Goal: Task Accomplishment & Management: Manage account settings

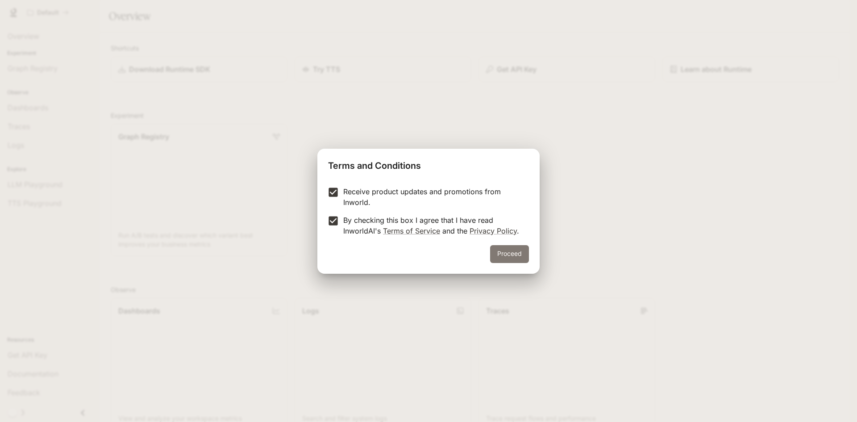
click at [511, 261] on button "Proceed" at bounding box center [509, 254] width 39 height 18
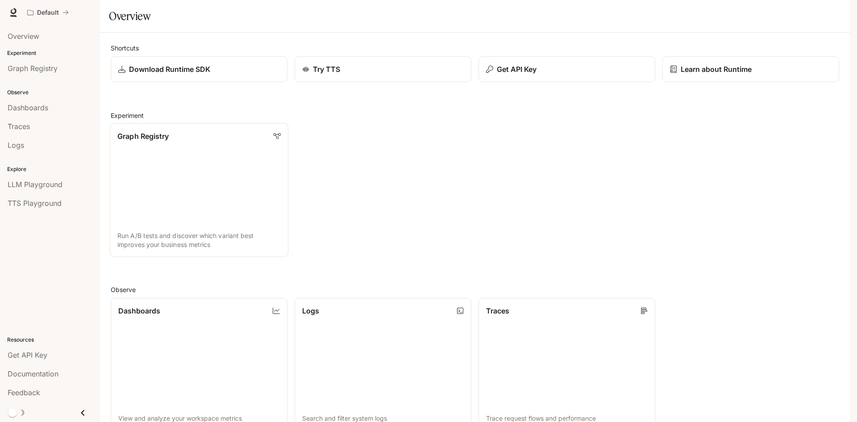
click at [202, 203] on link "Graph Registry Run A/B tests and discover which variant best improves your busi…" at bounding box center [199, 190] width 179 height 134
click at [535, 83] on button "Get API Key" at bounding box center [567, 69] width 179 height 26
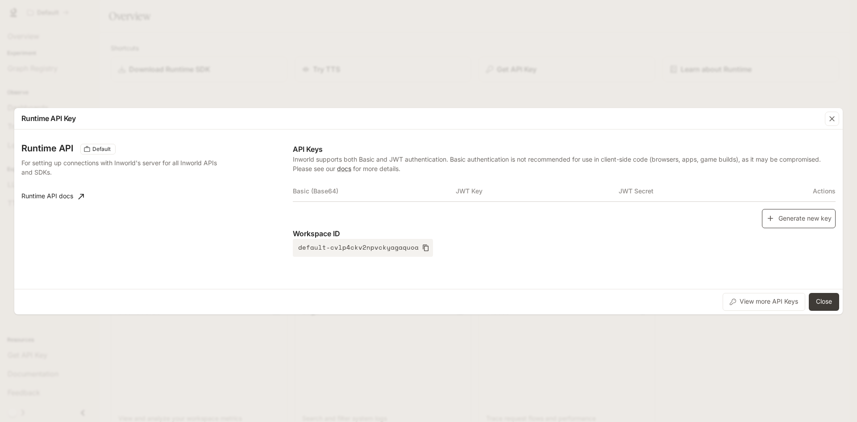
click at [823, 222] on button "Generate new key" at bounding box center [799, 218] width 74 height 19
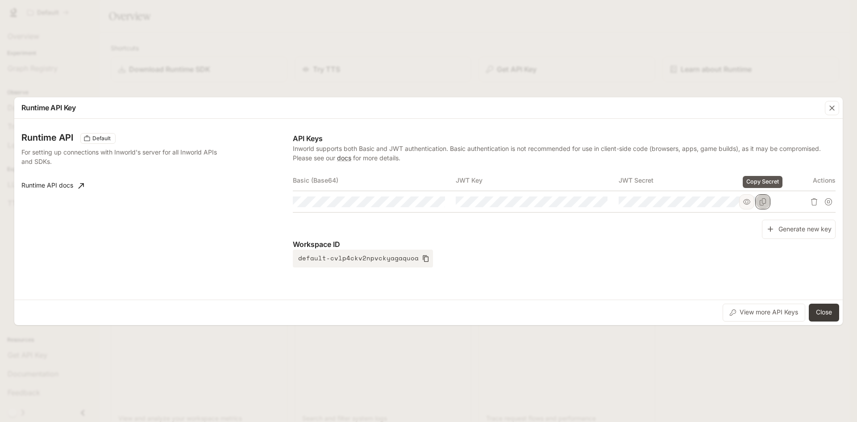
click at [760, 201] on icon "Copy Secret" at bounding box center [763, 201] width 7 height 7
click at [773, 312] on button "View more API Keys" at bounding box center [764, 313] width 83 height 18
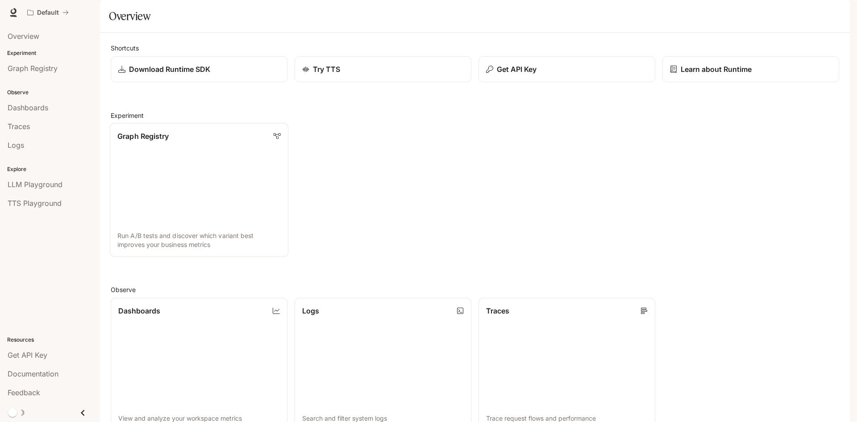
click at [193, 212] on link "Graph Registry Run A/B tests and discover which variant best improves your busi…" at bounding box center [199, 190] width 179 height 134
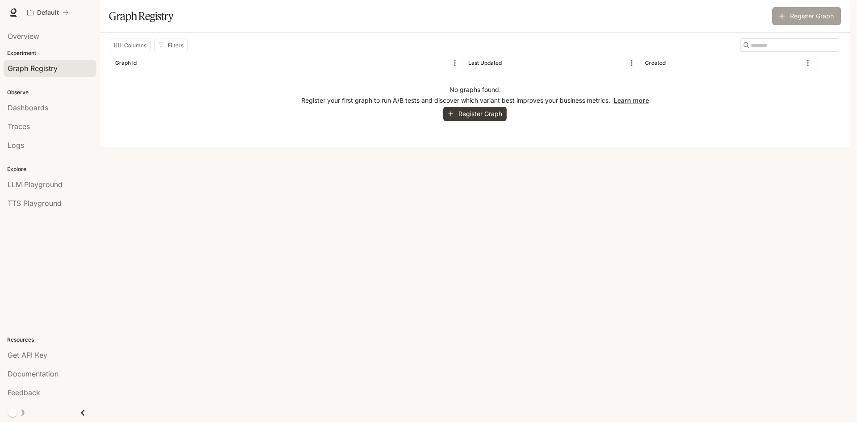
click at [801, 25] on button "Register Graph" at bounding box center [807, 16] width 69 height 18
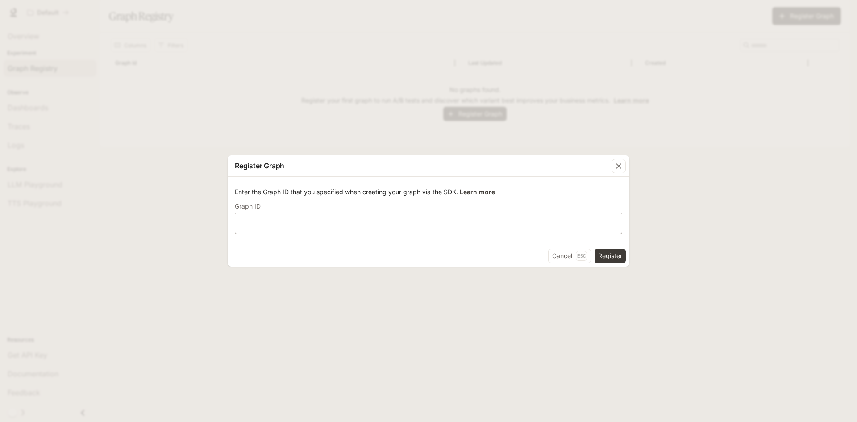
click at [343, 213] on div "​" at bounding box center [429, 223] width 388 height 21
click at [565, 255] on button "Cancel Esc" at bounding box center [569, 256] width 43 height 14
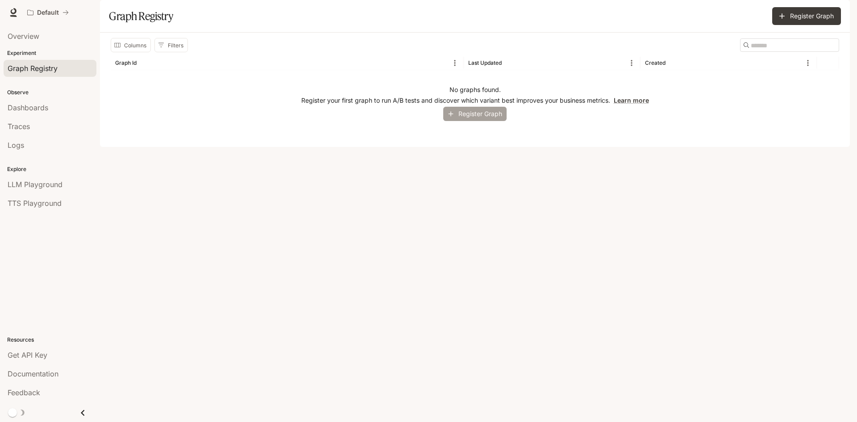
click at [472, 121] on button "Register Graph" at bounding box center [474, 114] width 63 height 15
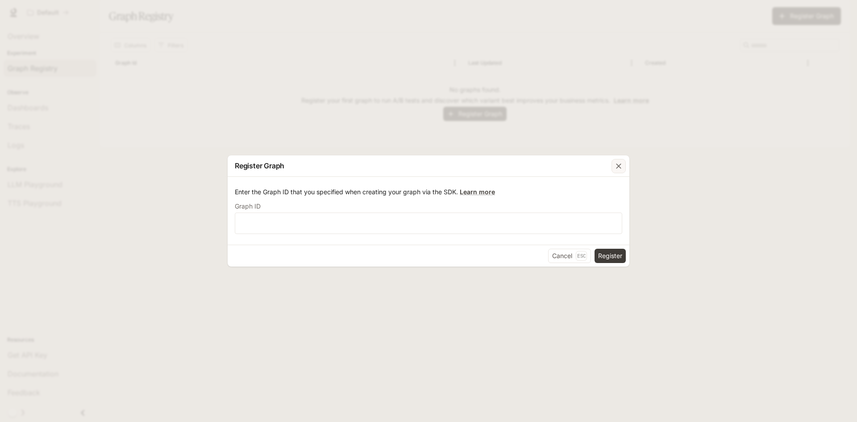
click at [623, 166] on div "button" at bounding box center [619, 166] width 14 height 14
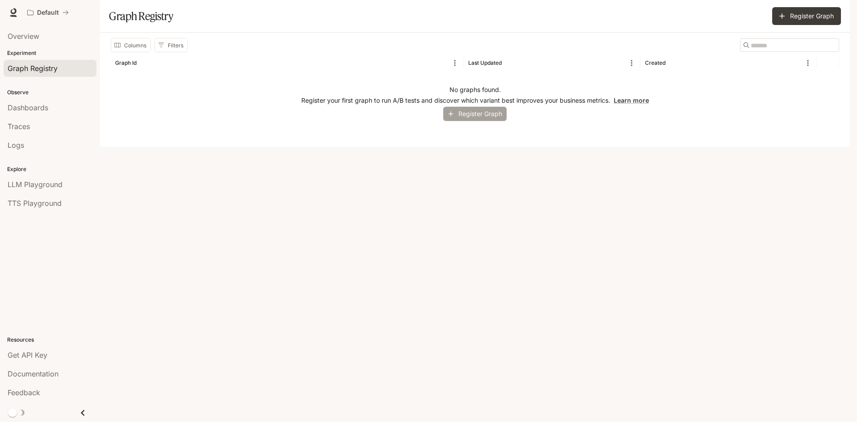
click at [451, 118] on icon "button" at bounding box center [451, 114] width 8 height 8
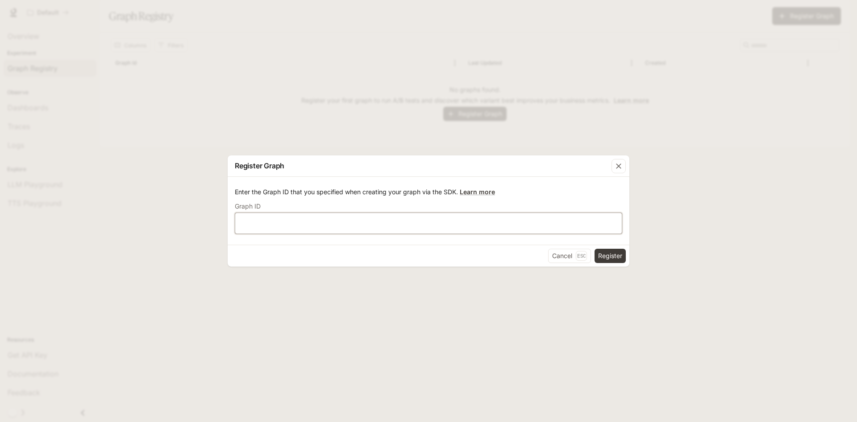
click at [350, 219] on input "text" at bounding box center [428, 223] width 387 height 9
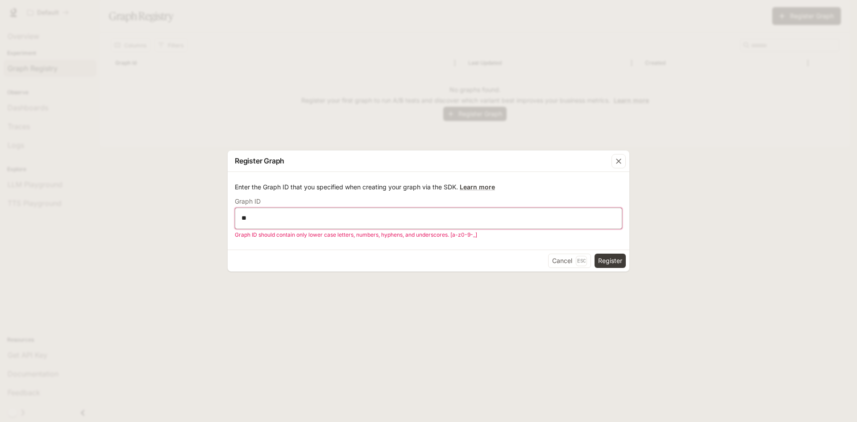
type input "*"
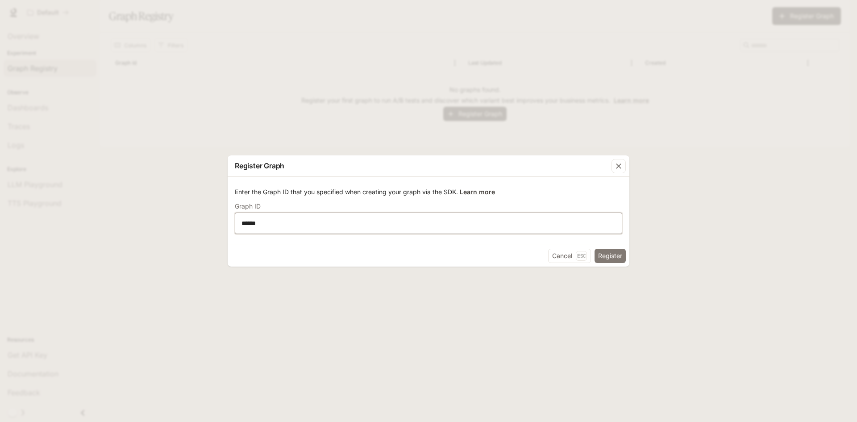
type input "******"
click at [613, 259] on button "Register" at bounding box center [610, 256] width 31 height 14
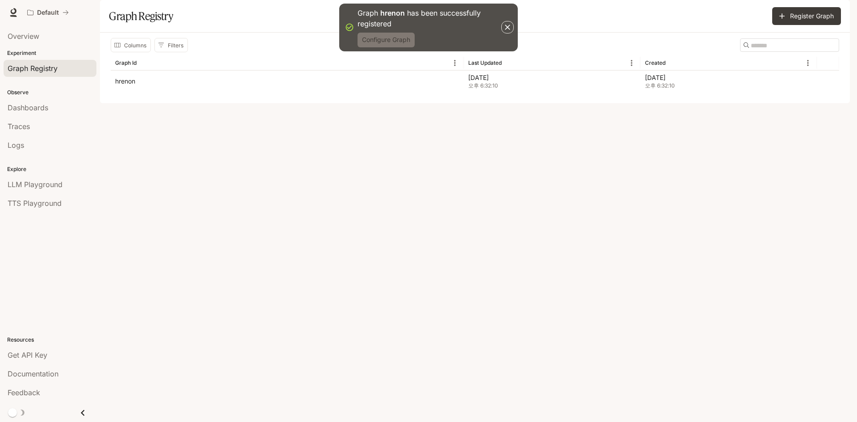
click at [413, 42] on button "Configure Graph" at bounding box center [386, 40] width 57 height 15
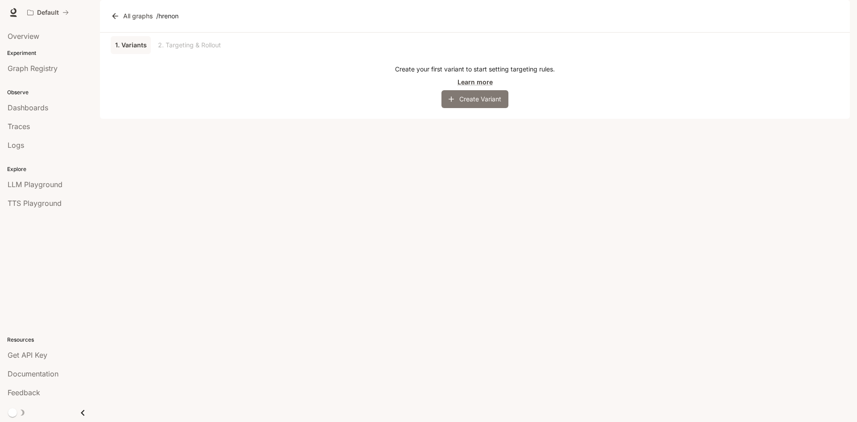
click at [451, 108] on button "Create Variant" at bounding box center [475, 99] width 67 height 18
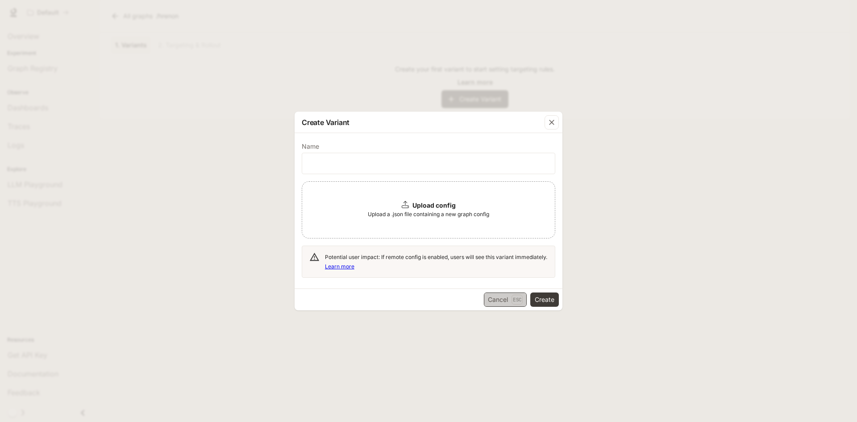
click at [496, 294] on button "Cancel Esc" at bounding box center [505, 299] width 43 height 14
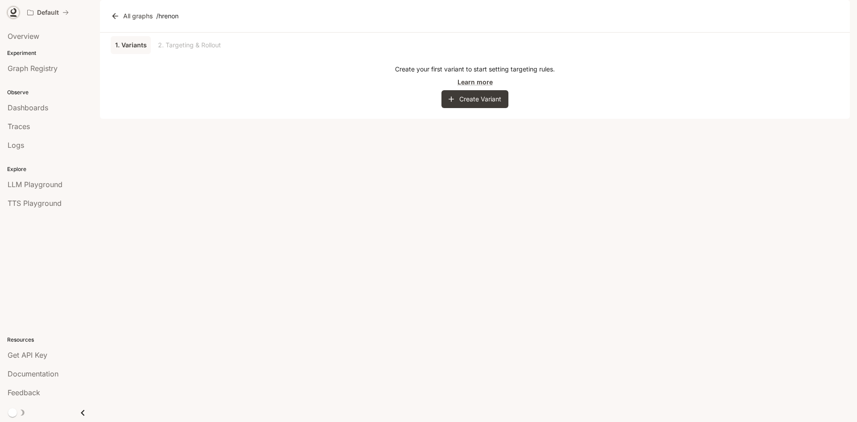
click at [17, 8] on icon at bounding box center [13, 12] width 9 height 9
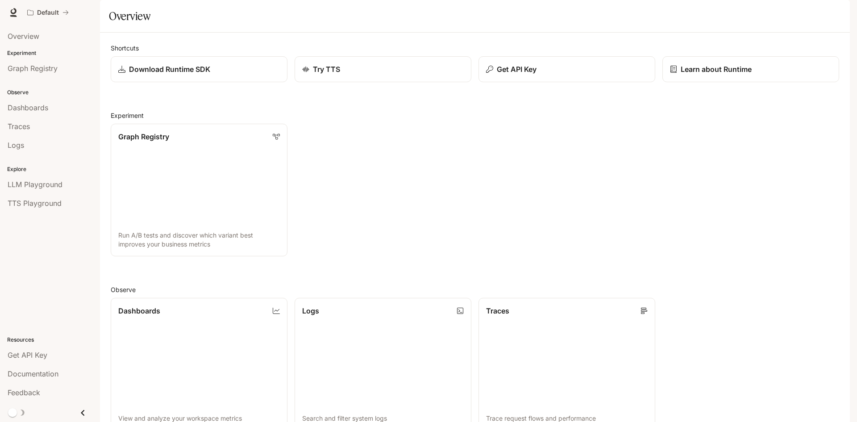
scroll to position [222, 0]
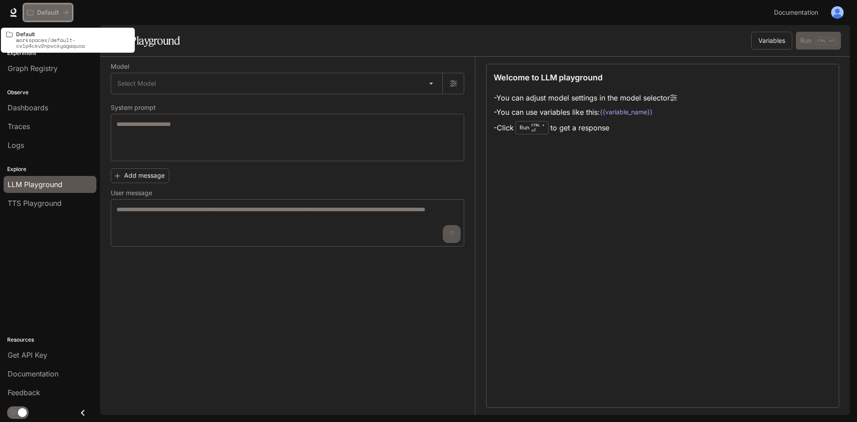
click at [38, 13] on p "Default" at bounding box center [48, 13] width 22 height 8
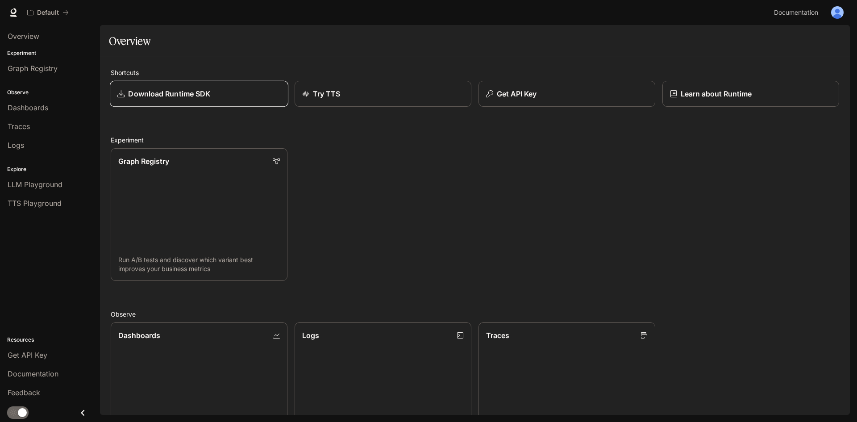
click at [180, 103] on link "Download Runtime SDK" at bounding box center [199, 94] width 179 height 26
click at [67, 113] on link "Dashboards" at bounding box center [50, 107] width 93 height 17
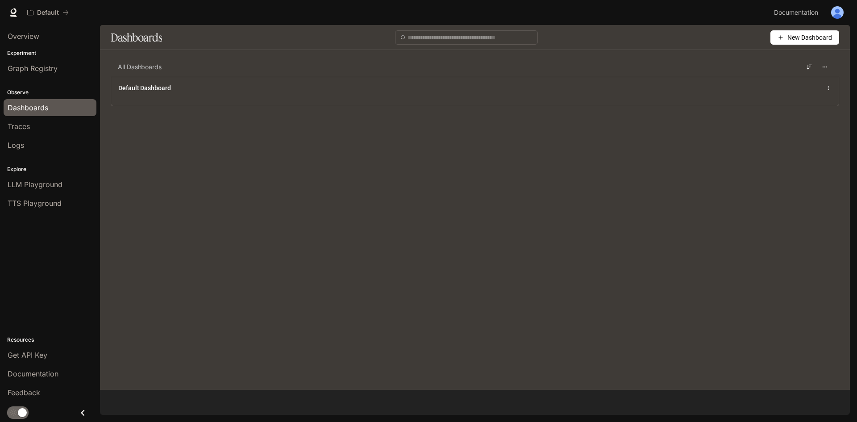
click at [432, 114] on div "All Dashboards Default Dashboard" at bounding box center [475, 88] width 750 height 63
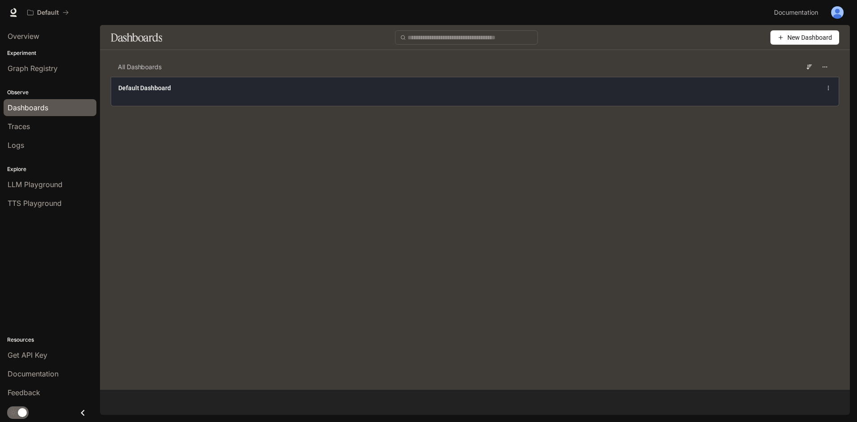
click at [372, 105] on div "Default Dashboard" at bounding box center [475, 91] width 728 height 29
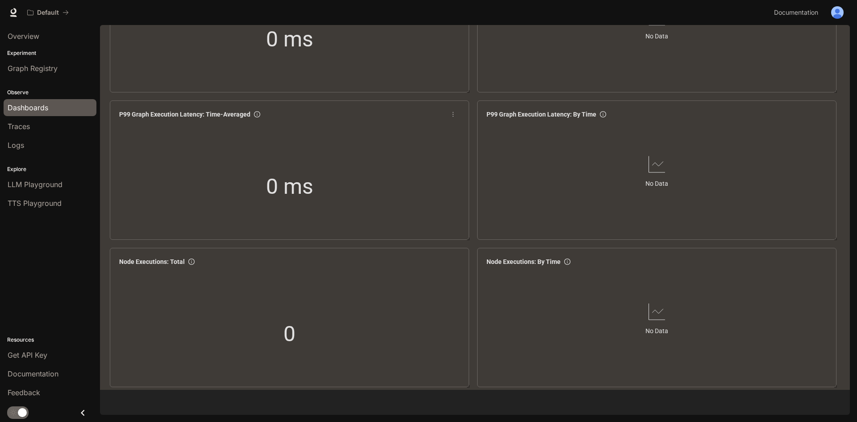
scroll to position [95, 0]
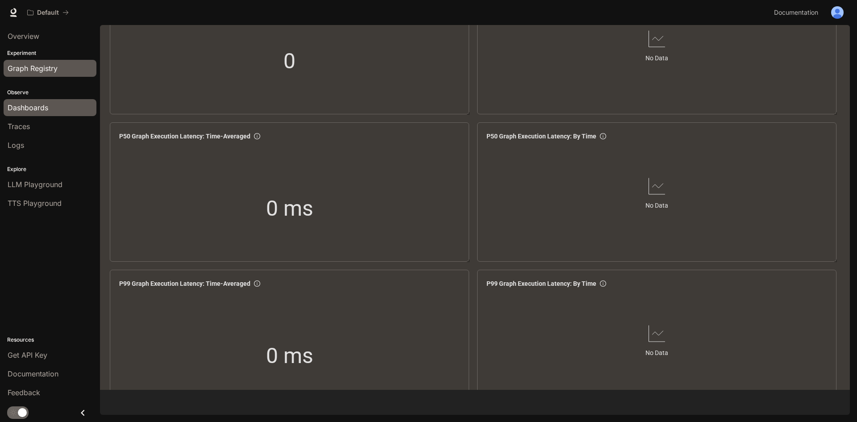
click at [49, 65] on span "Graph Registry" at bounding box center [33, 68] width 50 height 11
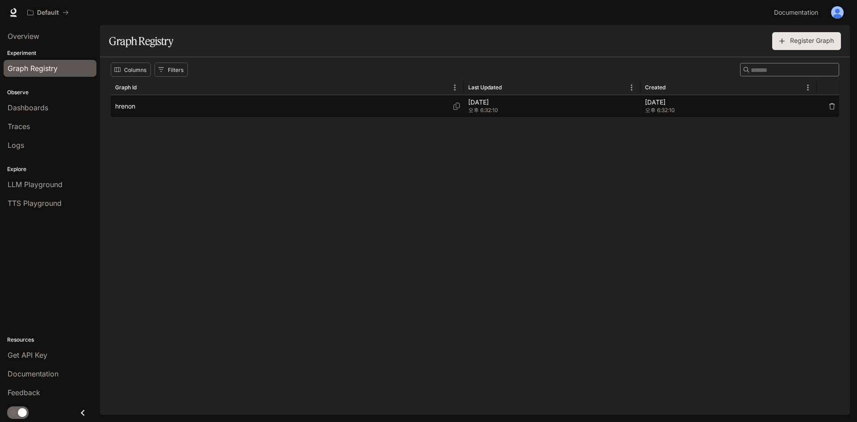
click at [206, 115] on div "hrenon" at bounding box center [287, 106] width 344 height 22
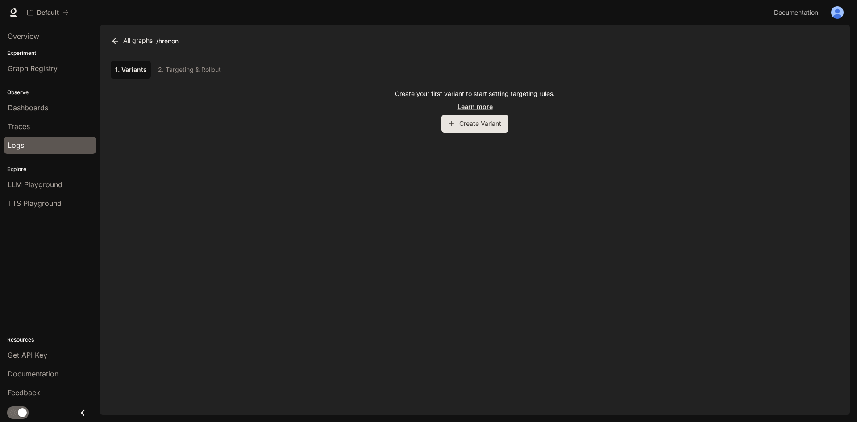
click at [47, 148] on div "Logs" at bounding box center [50, 145] width 85 height 11
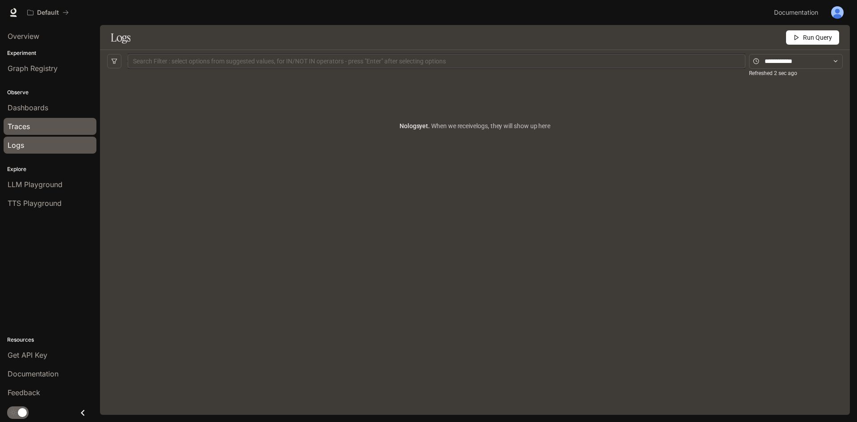
click at [56, 119] on link "Traces" at bounding box center [50, 126] width 93 height 17
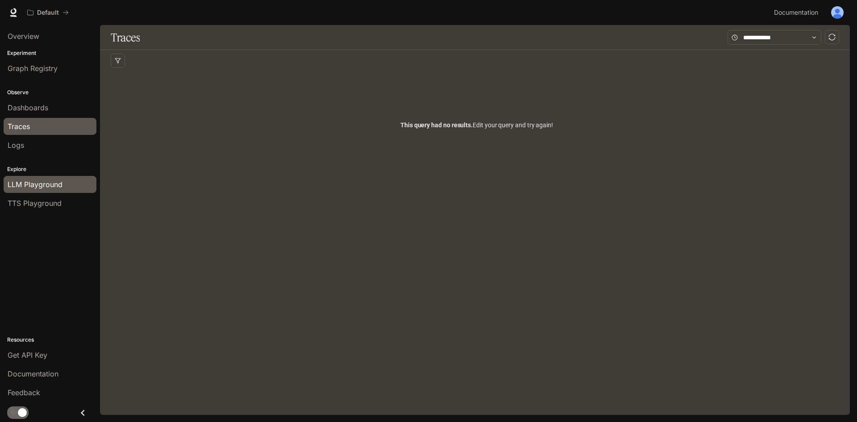
click at [54, 192] on link "LLM Playground" at bounding box center [50, 184] width 93 height 17
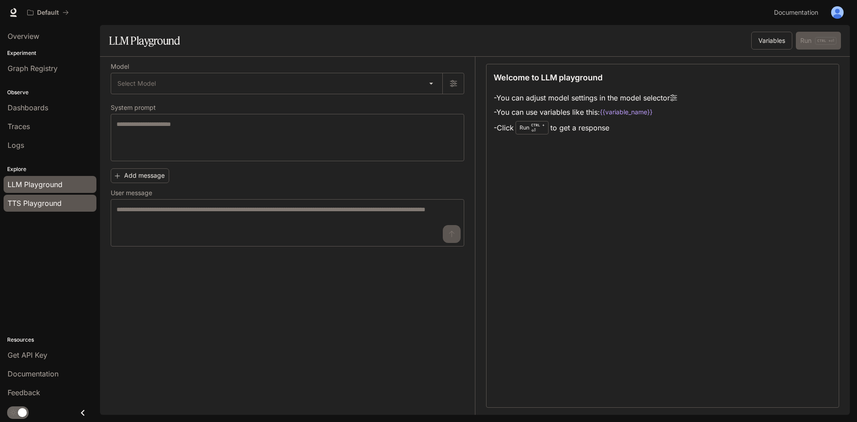
click at [51, 211] on link "TTS Playground" at bounding box center [50, 203] width 93 height 17
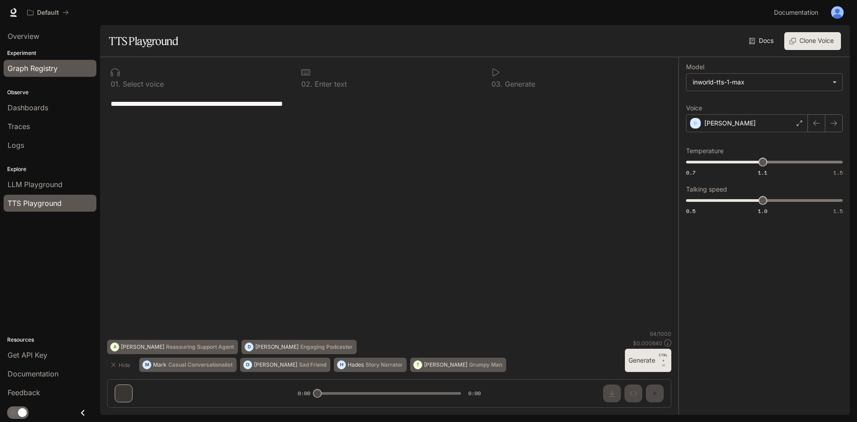
click at [52, 71] on span "Graph Registry" at bounding box center [33, 68] width 50 height 11
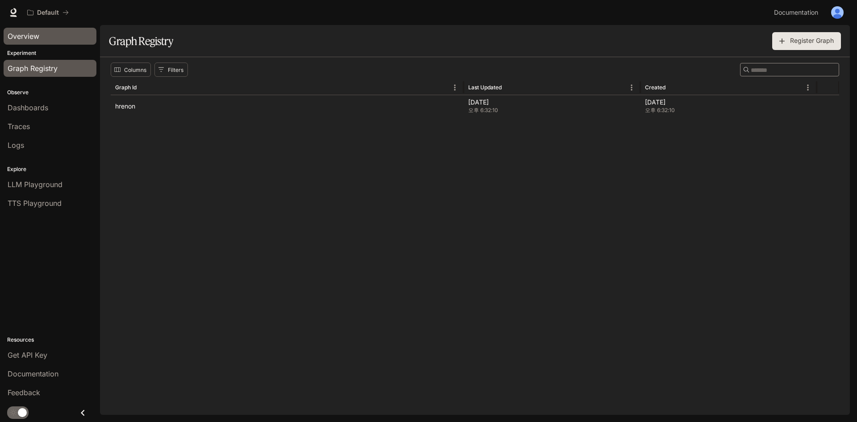
click at [54, 37] on div "Overview" at bounding box center [50, 36] width 85 height 11
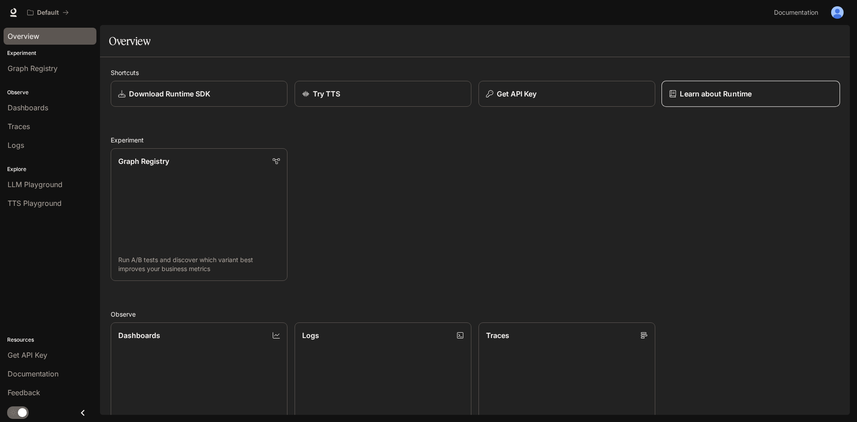
click at [702, 85] on link "Learn about Runtime" at bounding box center [751, 94] width 179 height 26
click at [88, 415] on icon "Close drawer" at bounding box center [83, 413] width 12 height 12
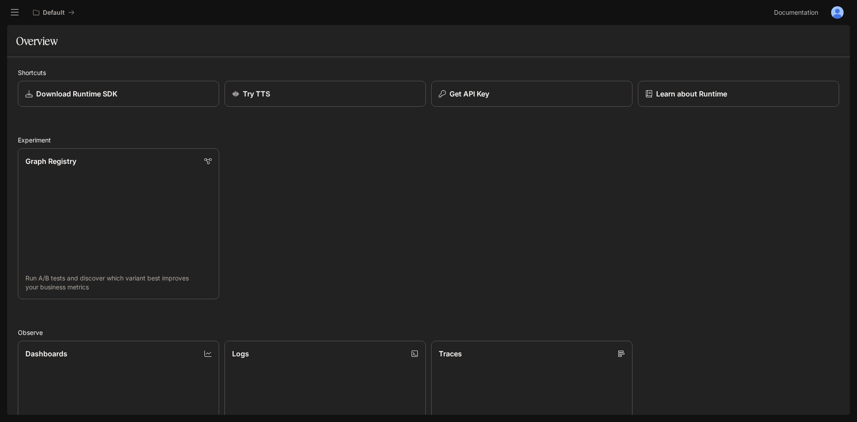
click at [14, 12] on icon "open drawer" at bounding box center [14, 12] width 9 height 9
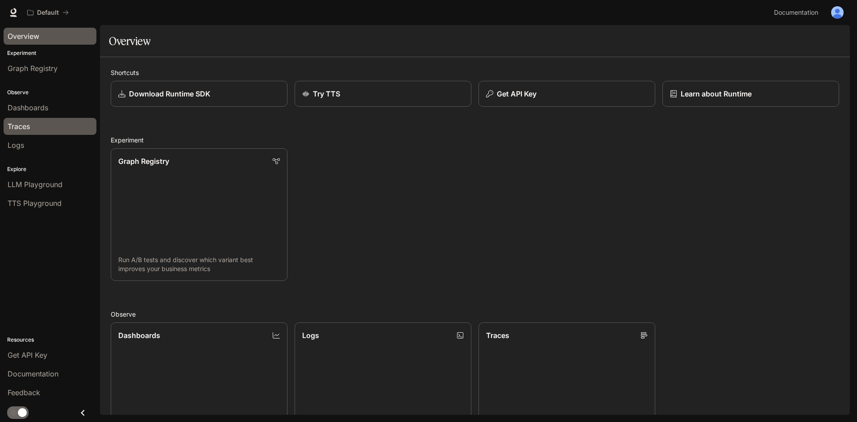
click at [43, 128] on div "Traces" at bounding box center [50, 126] width 85 height 11
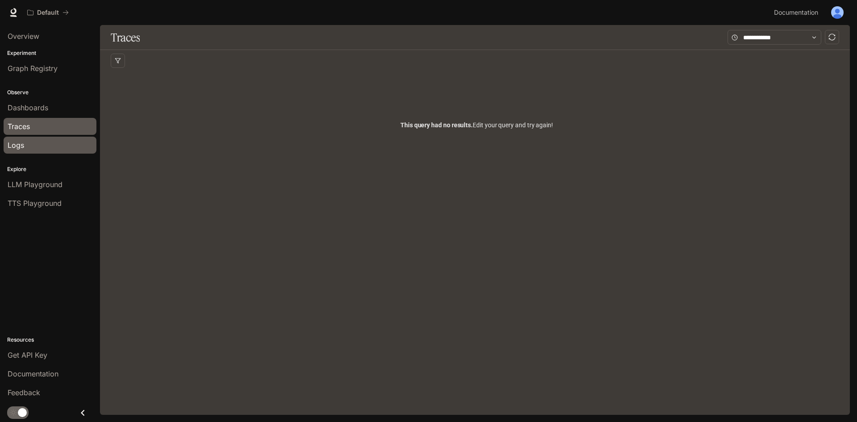
click at [56, 145] on div "Logs" at bounding box center [50, 145] width 85 height 11
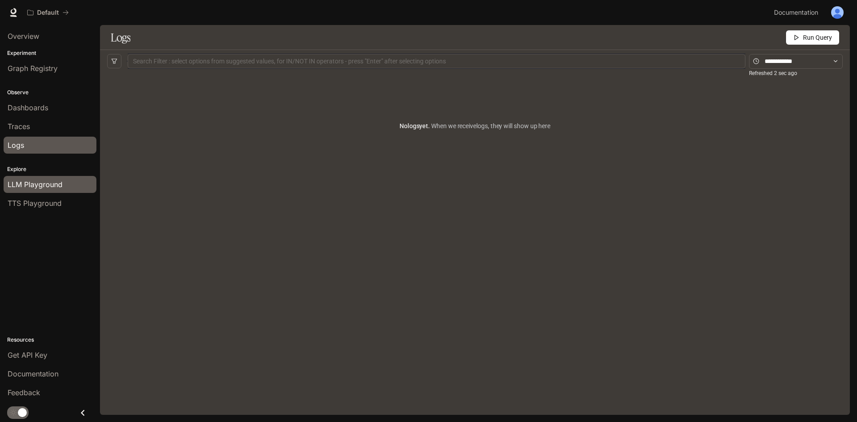
click at [57, 177] on link "LLM Playground" at bounding box center [50, 184] width 93 height 17
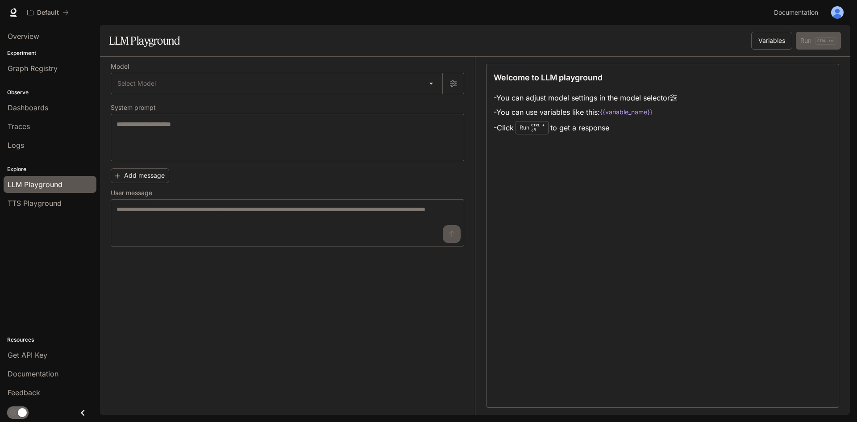
click at [56, 213] on div "Explore LLM Playground TTS Playground" at bounding box center [50, 185] width 100 height 58
click at [60, 205] on span "TTS Playground" at bounding box center [35, 203] width 54 height 11
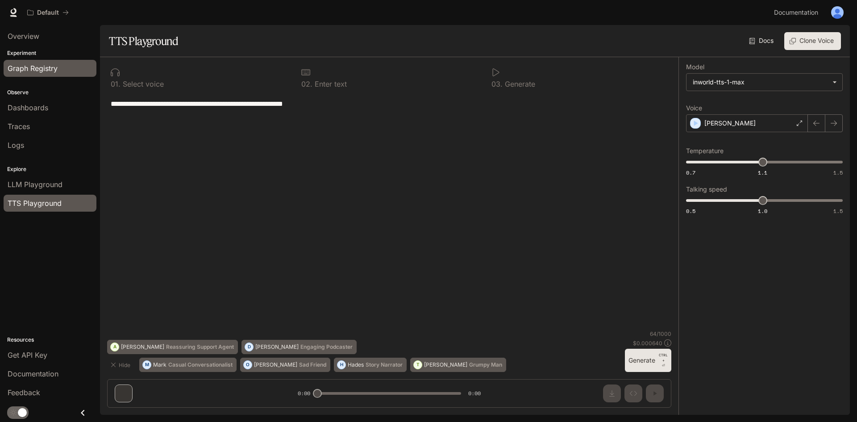
click at [52, 70] on span "Graph Registry" at bounding box center [33, 68] width 50 height 11
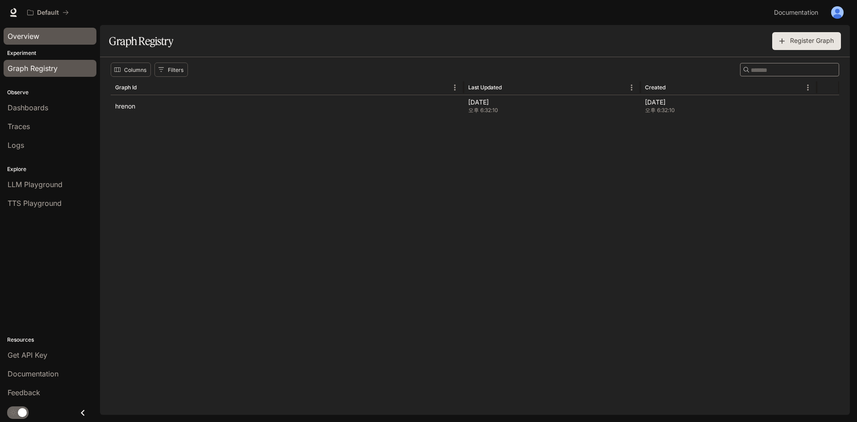
click at [62, 37] on div "Overview" at bounding box center [50, 36] width 85 height 11
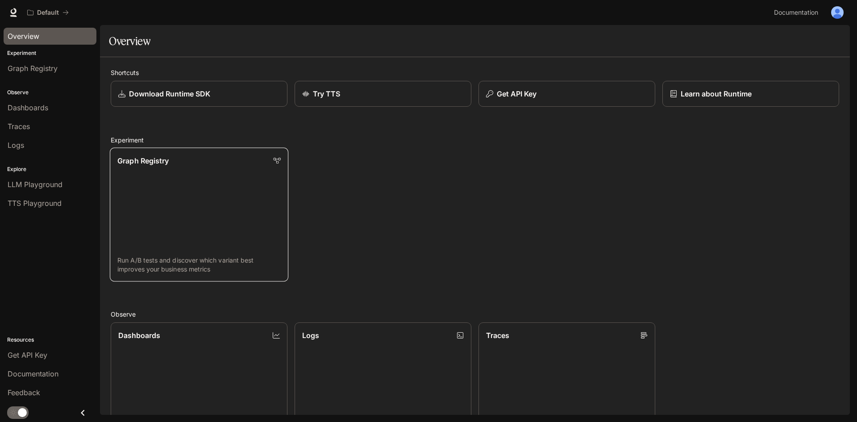
click at [185, 197] on link "Graph Registry Run A/B tests and discover which variant best improves your busi…" at bounding box center [199, 215] width 179 height 134
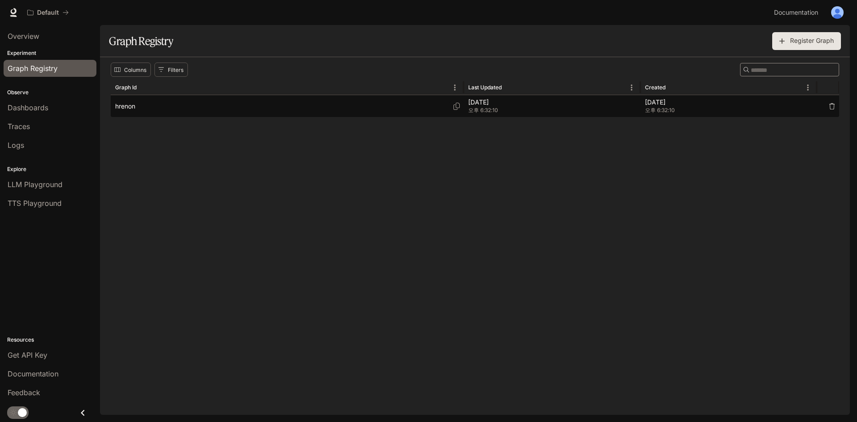
click at [137, 104] on div "hrenon" at bounding box center [287, 106] width 344 height 22
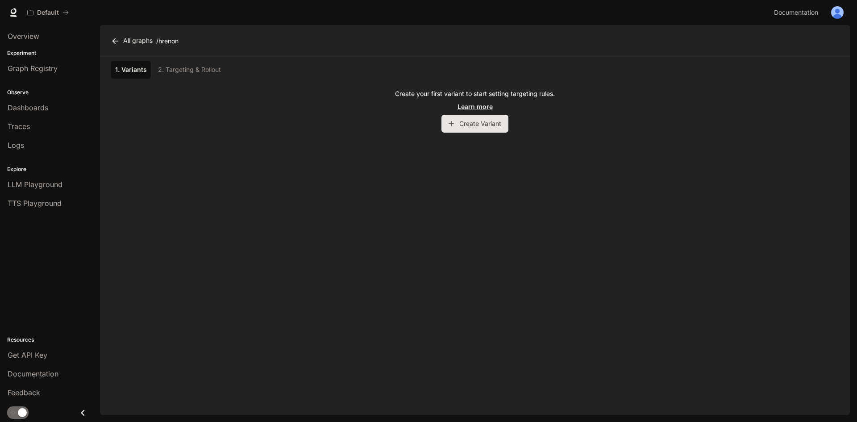
click at [180, 67] on div "1. Variants 2. Targeting & Rollout" at bounding box center [475, 70] width 729 height 18
drag, startPoint x: 387, startPoint y: 92, endPoint x: 570, endPoint y: 95, distance: 183.1
click at [570, 95] on div "Create your first variant to start setting targeting rules. Learn more Create V…" at bounding box center [475, 110] width 729 height 43
click at [494, 117] on button "Create Variant" at bounding box center [475, 124] width 67 height 18
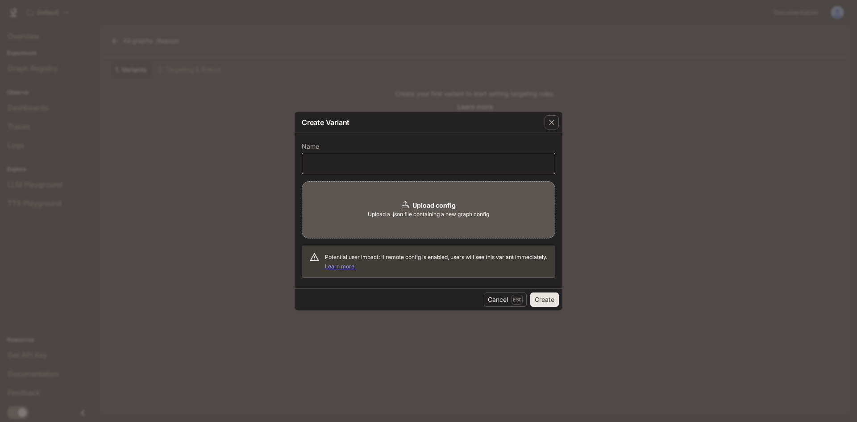
click at [428, 170] on div "​" at bounding box center [429, 163] width 254 height 21
type input "******"
click at [547, 298] on button "Create" at bounding box center [545, 299] width 29 height 14
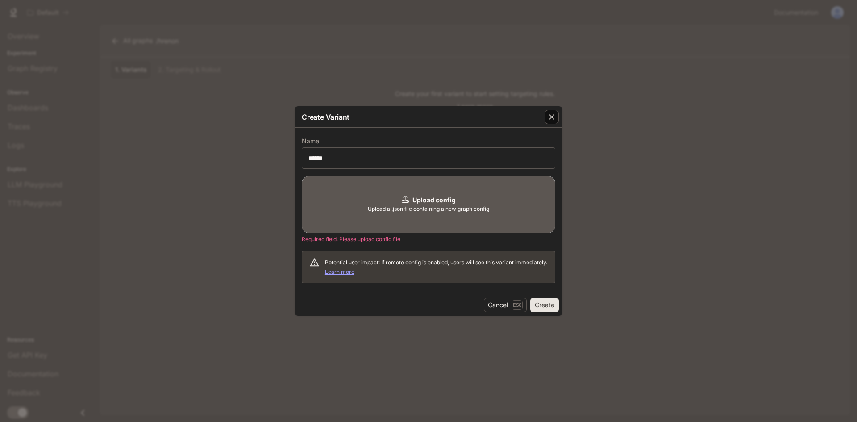
click at [554, 113] on icon "button" at bounding box center [551, 117] width 9 height 9
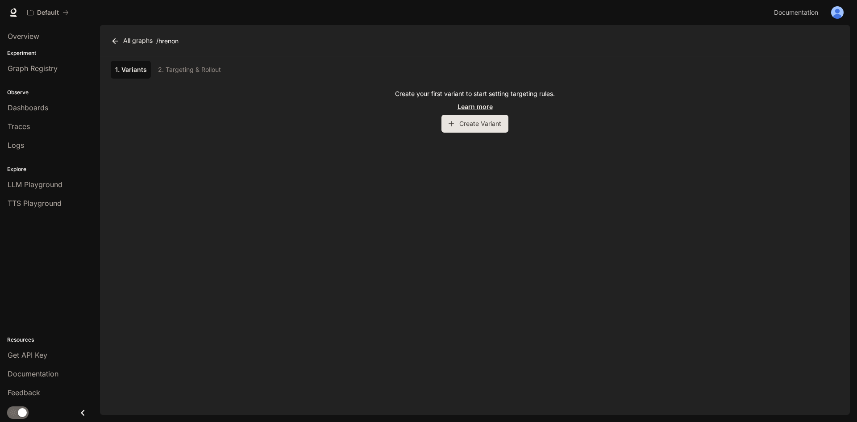
click at [66, 116] on li "Dashboards" at bounding box center [50, 107] width 100 height 19
click at [66, 108] on div "Dashboards" at bounding box center [50, 107] width 85 height 11
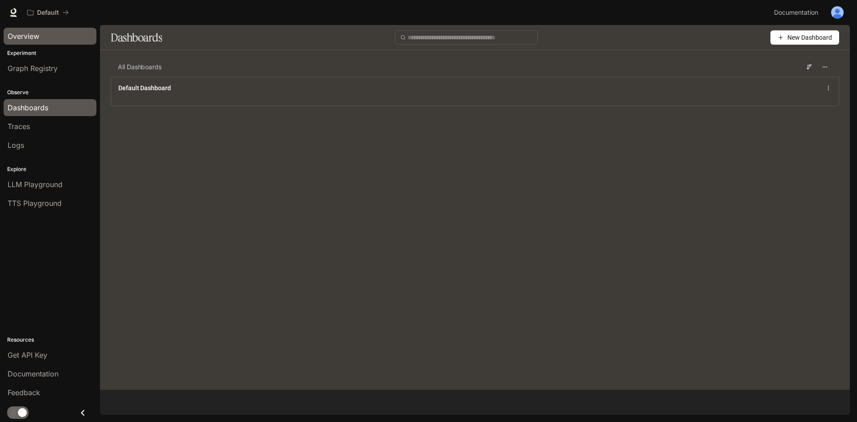
click at [56, 33] on div "Overview" at bounding box center [50, 36] width 85 height 11
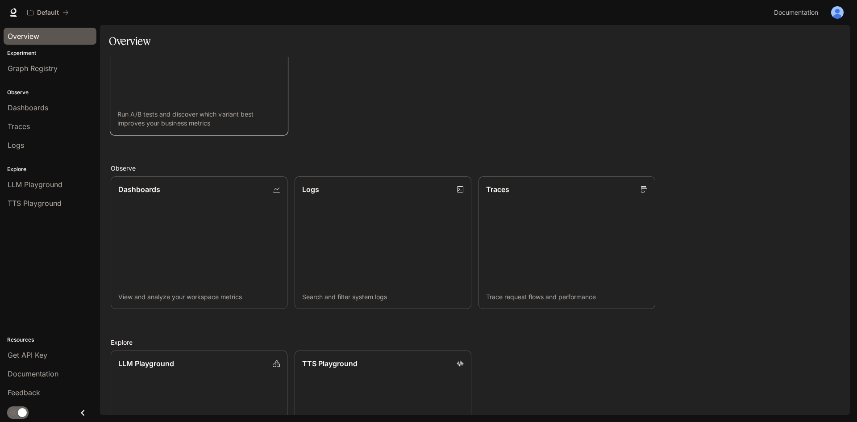
scroll to position [222, 0]
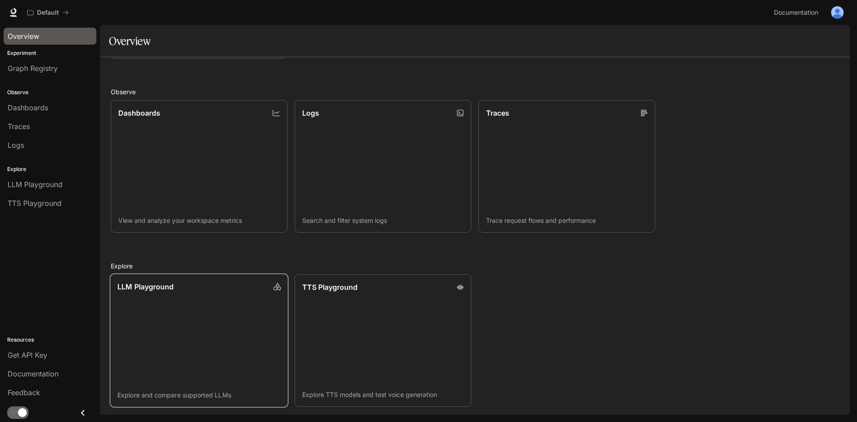
click at [184, 345] on link "LLM Playground Explore and compare supported LLMs" at bounding box center [199, 341] width 179 height 134
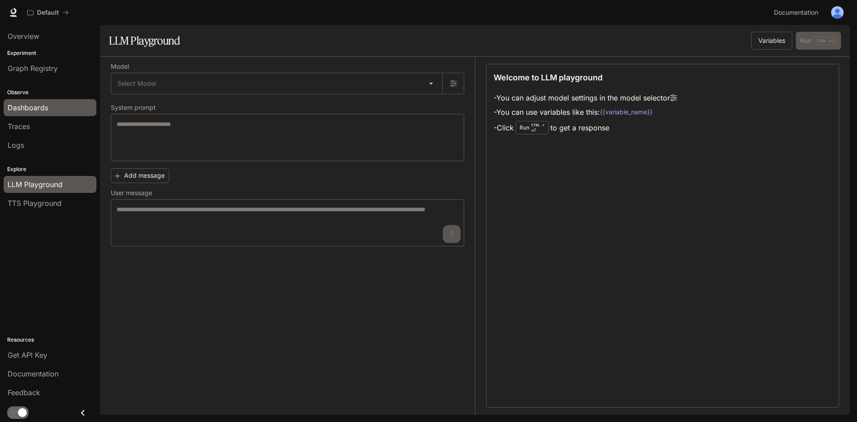
click at [51, 107] on div "Dashboards" at bounding box center [50, 107] width 85 height 11
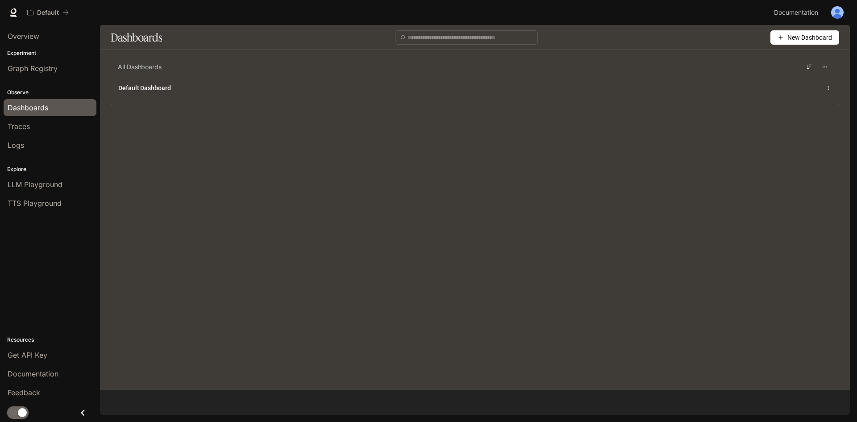
click at [807, 33] on span "New Dashboard" at bounding box center [810, 38] width 45 height 10
drag, startPoint x: 727, startPoint y: 195, endPoint x: 720, endPoint y: 195, distance: 7.1
click at [727, 195] on main "Dashboards New Dashboard All Dashboards Default Dashboard" at bounding box center [475, 207] width 750 height 365
click at [824, 41] on span "New Dashboard" at bounding box center [810, 38] width 45 height 10
click at [786, 63] on li "Create dashboard" at bounding box center [794, 57] width 85 height 14
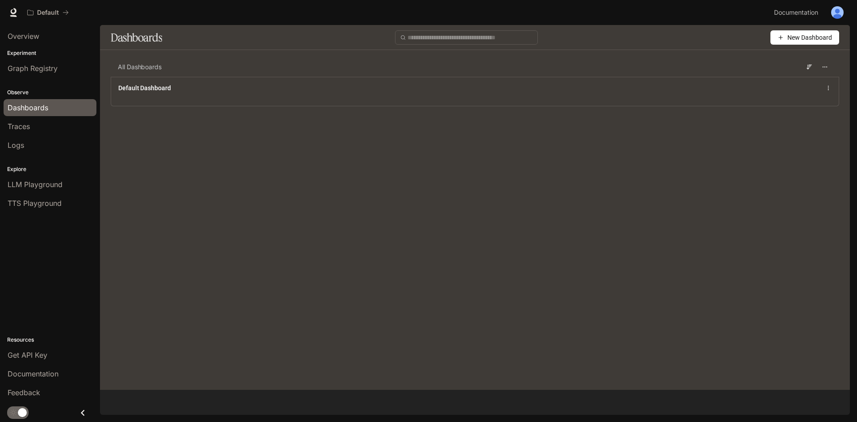
drag, startPoint x: 291, startPoint y: 279, endPoint x: 279, endPoint y: 253, distance: 28.8
click at [289, 281] on main "Dashboards New Dashboard All Dashboards Default Dashboard" at bounding box center [475, 207] width 750 height 365
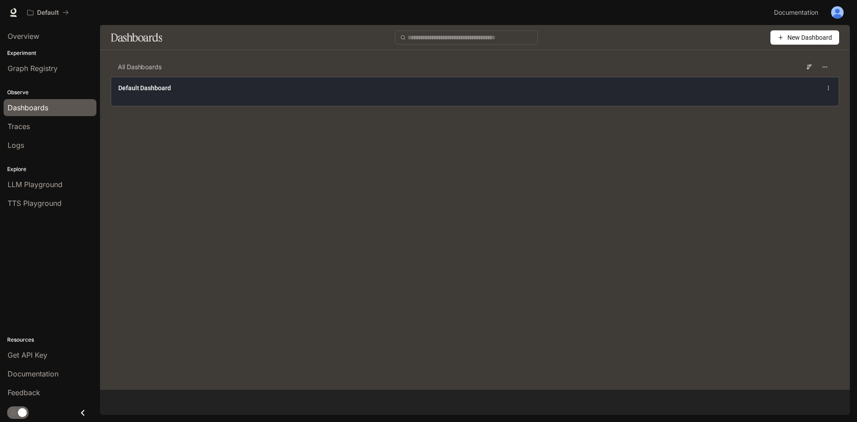
drag, startPoint x: 150, startPoint y: 115, endPoint x: 169, endPoint y: 85, distance: 35.9
click at [153, 111] on div "All Dashboards Default Dashboard" at bounding box center [475, 88] width 750 height 63
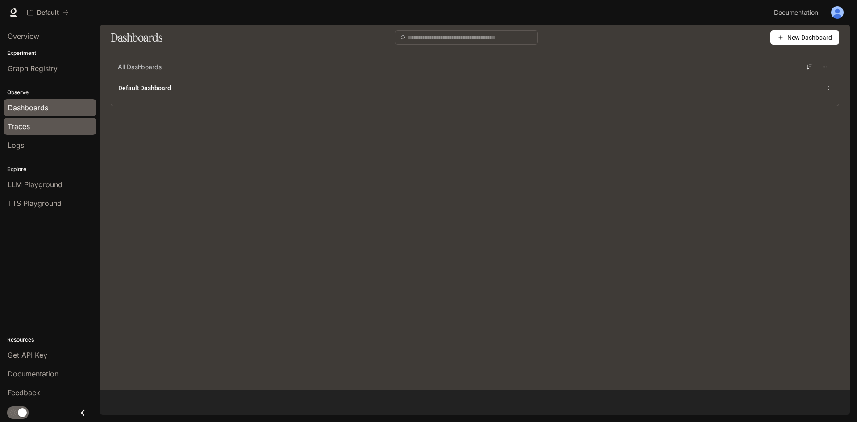
click at [58, 123] on div "Traces" at bounding box center [50, 126] width 85 height 11
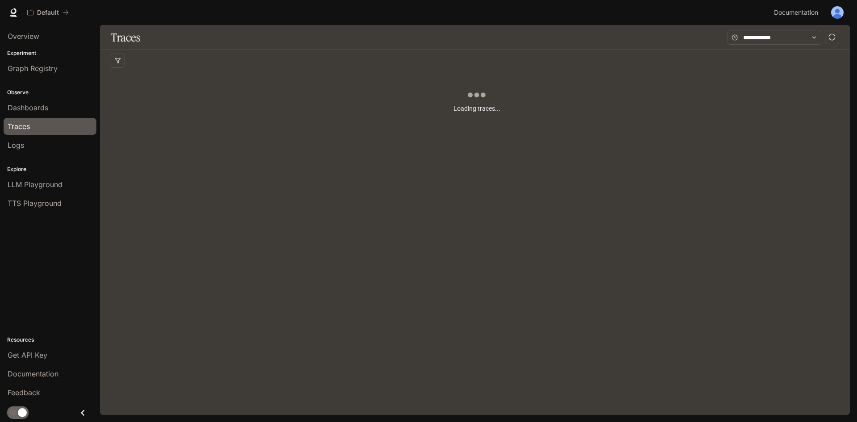
click at [447, 118] on div "Loading traces..." at bounding box center [477, 124] width 732 height 107
drag, startPoint x: 478, startPoint y: 97, endPoint x: 410, endPoint y: 94, distance: 68.0
click at [412, 94] on div "Loading traces..." at bounding box center [477, 124] width 732 height 107
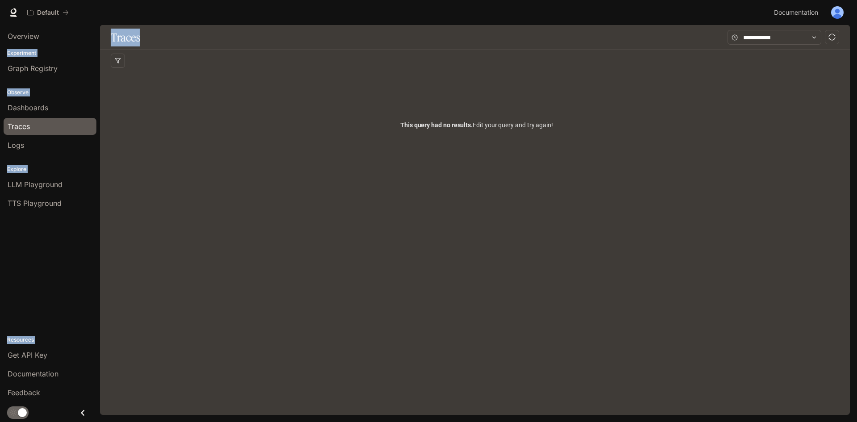
drag, startPoint x: 347, startPoint y: 418, endPoint x: 348, endPoint y: 440, distance: 22.4
click at [348, 422] on html "Skip to main content Default Documentation Documentation Portal Overview Experi…" at bounding box center [428, 211] width 857 height 422
click at [279, 254] on div "Traces Filters Duration MIN ms MAX ms Clear All Status Clear All App Name Clear…" at bounding box center [475, 220] width 750 height 390
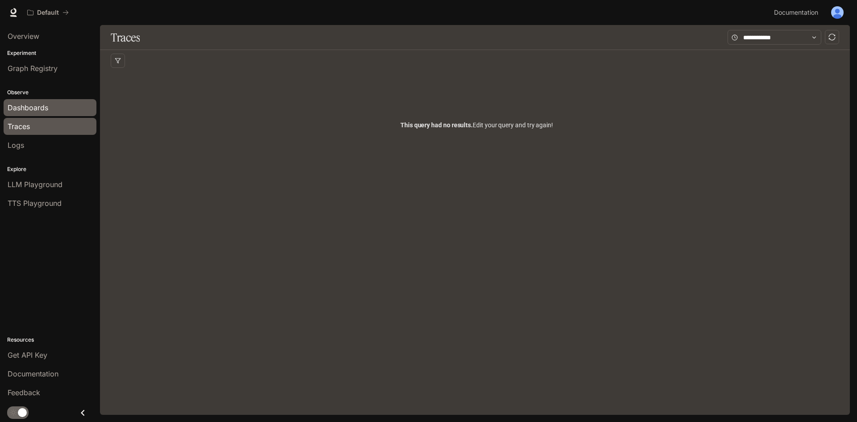
click at [54, 112] on div "Dashboards" at bounding box center [50, 107] width 85 height 11
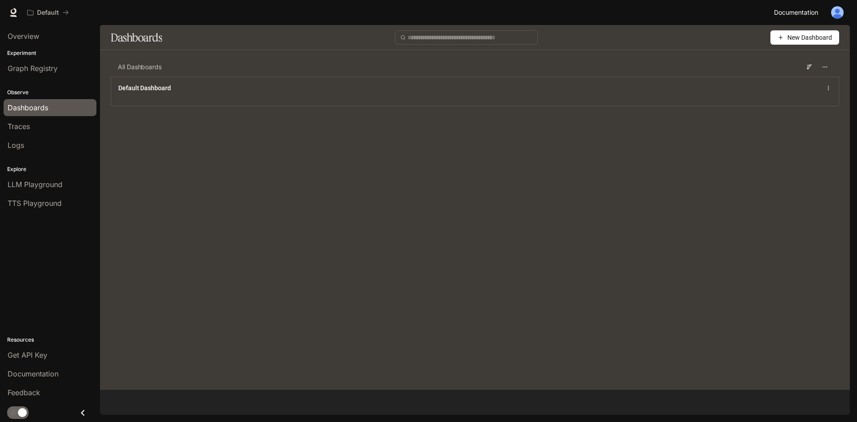
click at [809, 12] on span "Documentation" at bounding box center [796, 12] width 44 height 11
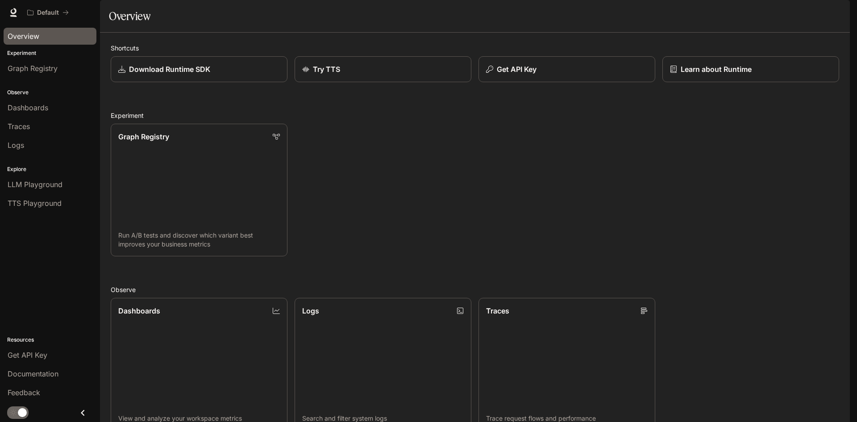
click at [64, 42] on link "Overview" at bounding box center [50, 36] width 93 height 17
click at [843, 9] on img "button" at bounding box center [837, 12] width 13 height 13
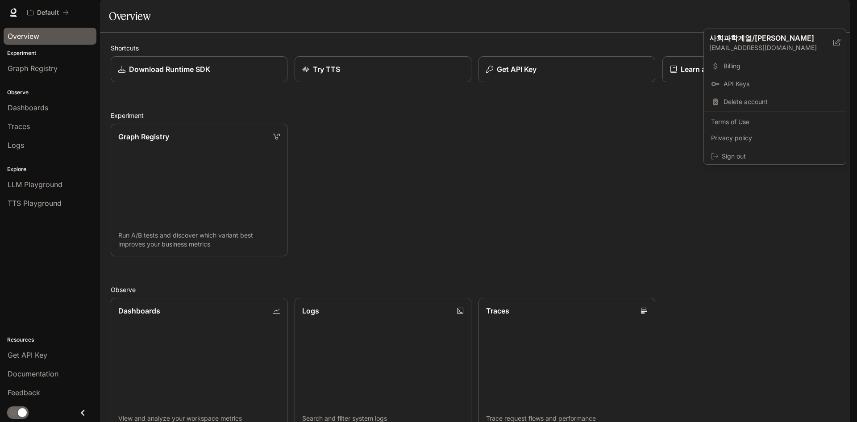
click at [498, 163] on div at bounding box center [428, 211] width 857 height 422
